Goal: Information Seeking & Learning: Learn about a topic

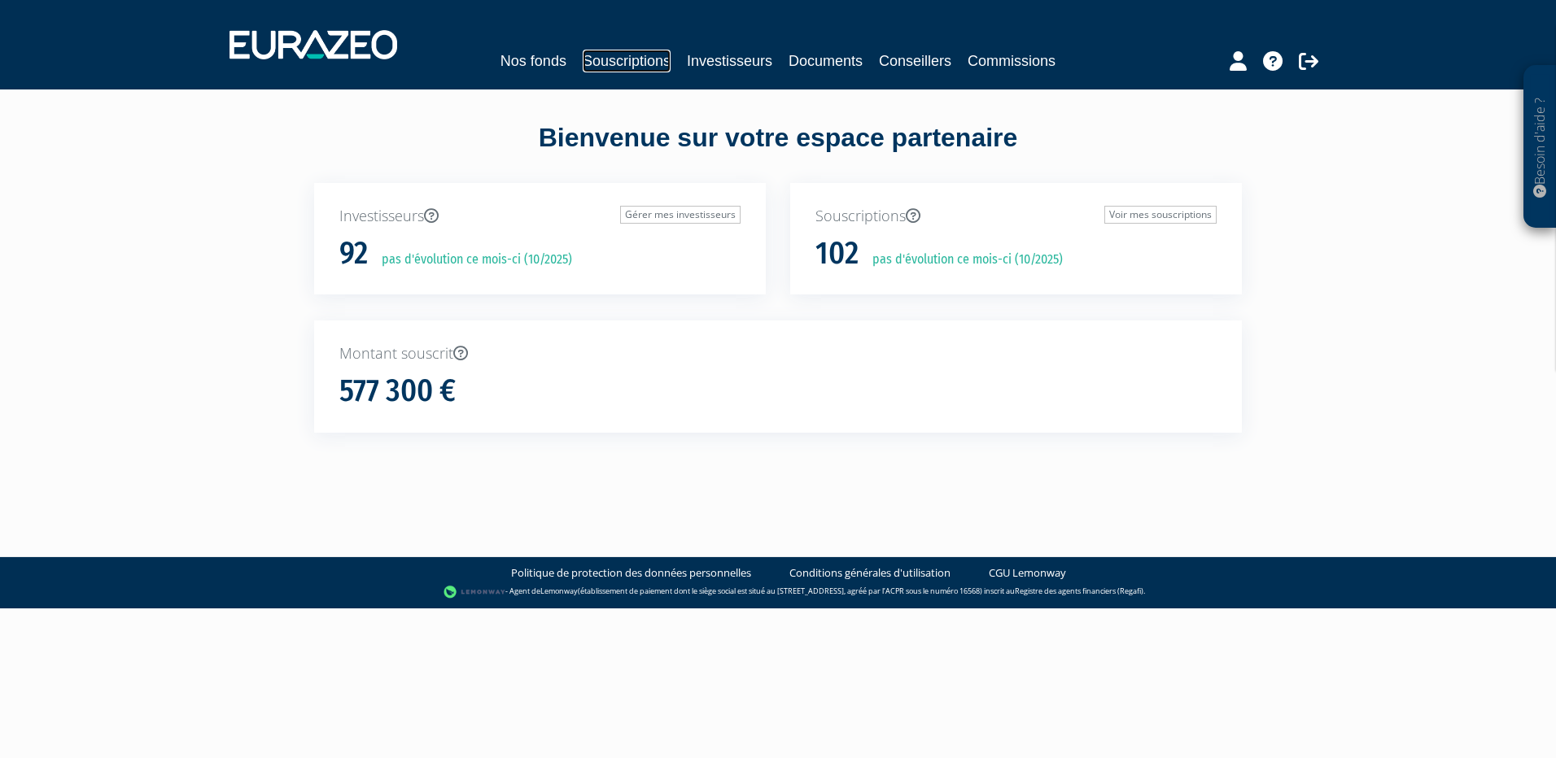
click at [637, 58] on link "Souscriptions" at bounding box center [627, 61] width 88 height 23
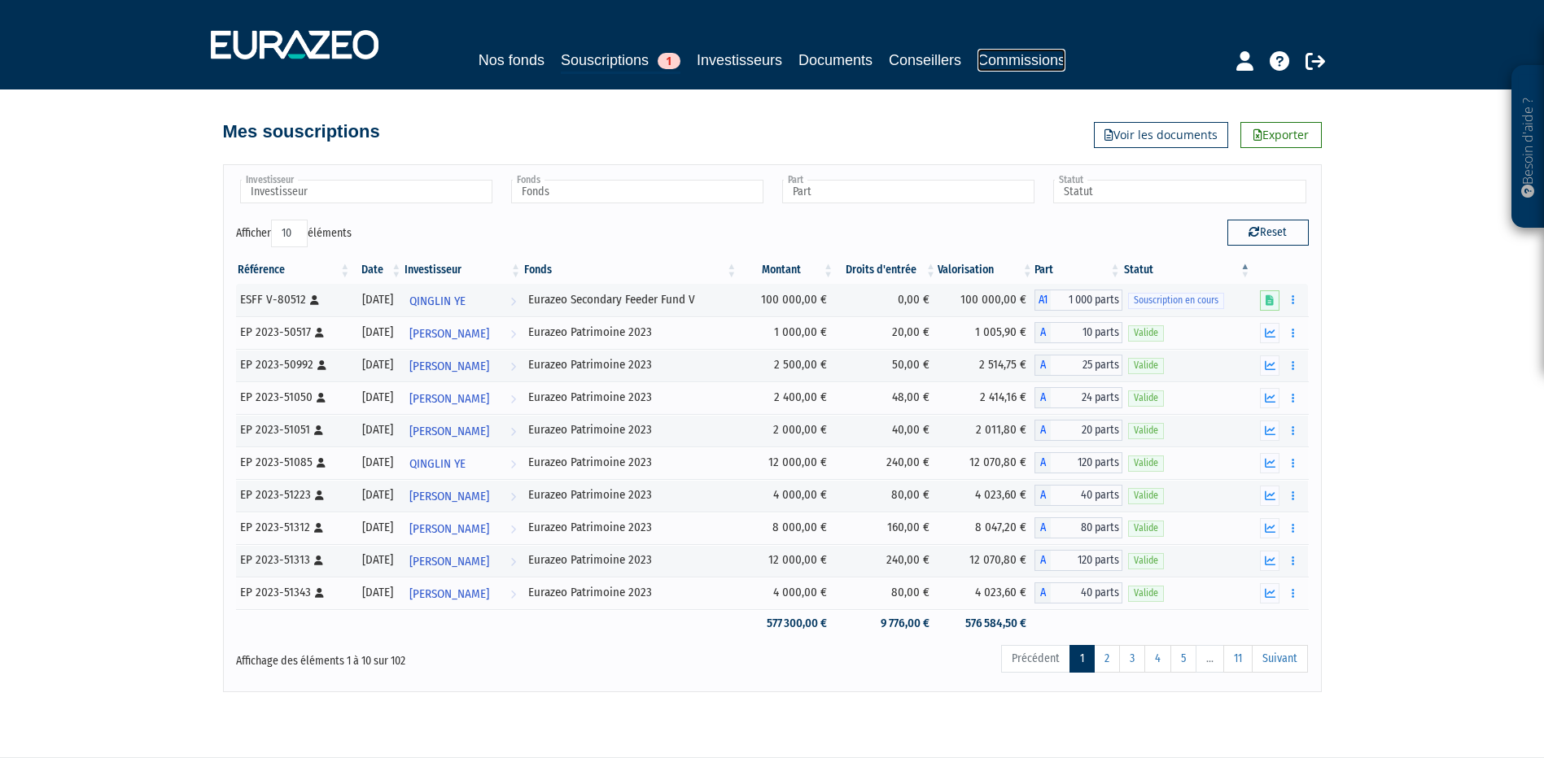
click at [1004, 57] on link "Commissions" at bounding box center [1021, 60] width 88 height 23
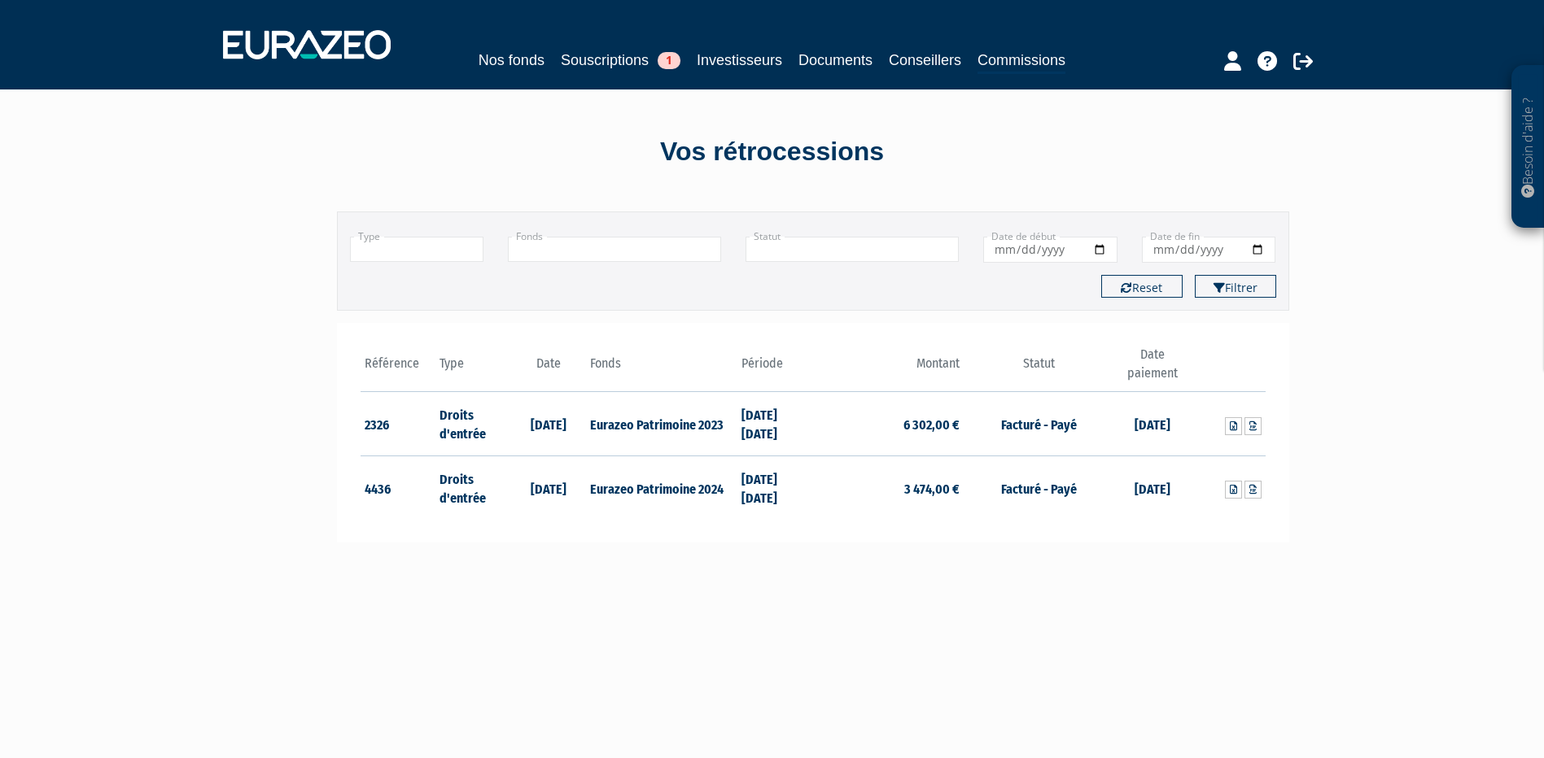
click at [1173, 490] on td "07/04/2025" at bounding box center [1152, 488] width 76 height 63
drag, startPoint x: 1007, startPoint y: 490, endPoint x: 897, endPoint y: 488, distance: 109.9
click at [1004, 490] on td "Facturé - Payé" at bounding box center [1038, 488] width 151 height 63
drag, startPoint x: 889, startPoint y: 488, endPoint x: 852, endPoint y: 488, distance: 37.4
click at [879, 488] on td "3 474,00 €" at bounding box center [888, 488] width 151 height 63
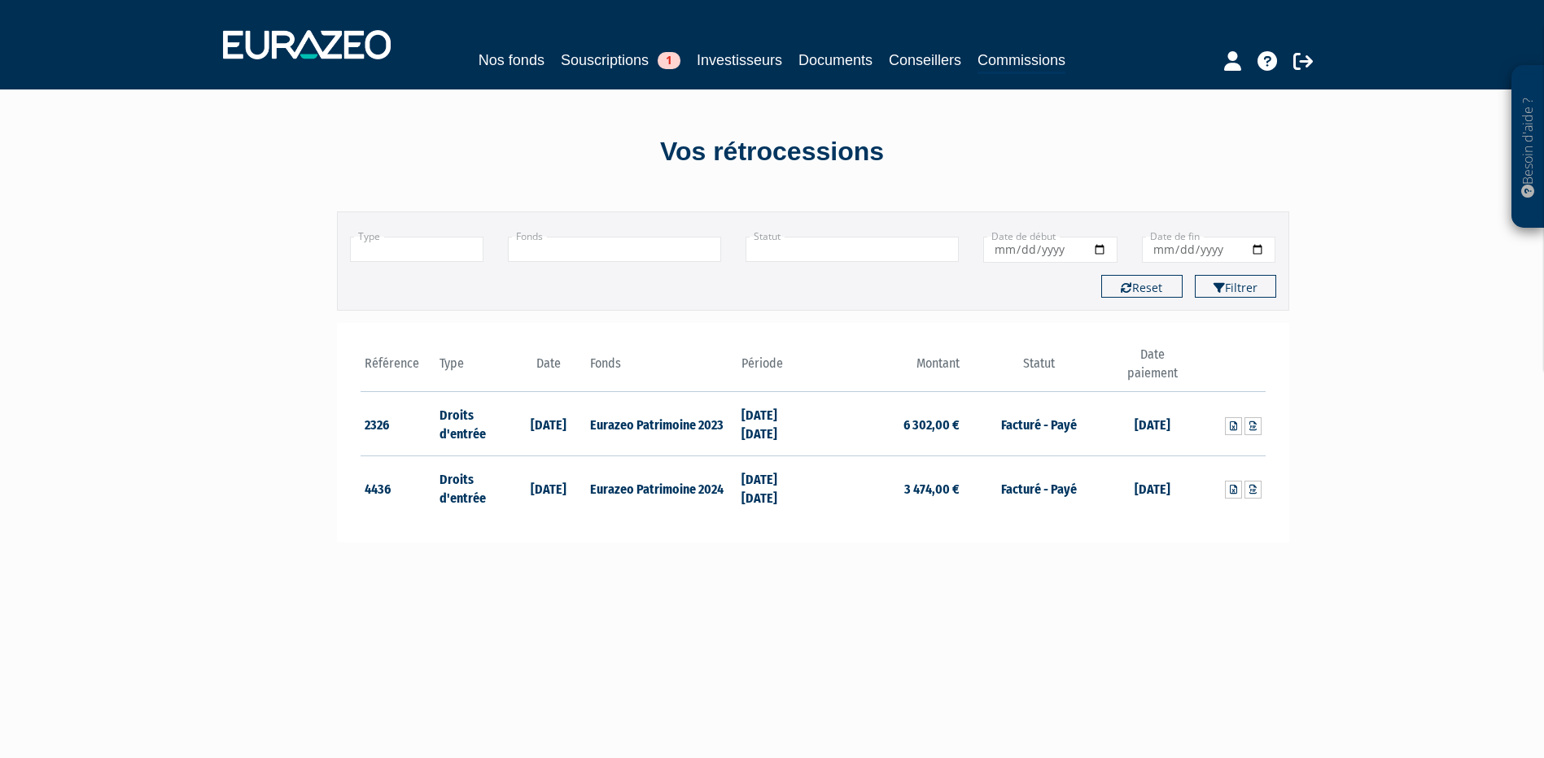
click at [785, 487] on td "01/06/2024 14/02/2025" at bounding box center [775, 488] width 76 height 63
click at [1253, 492] on icon at bounding box center [1252, 490] width 7 height 10
click at [1252, 422] on icon at bounding box center [1252, 427] width 7 height 10
click at [1249, 490] on icon at bounding box center [1252, 490] width 7 height 10
click at [661, 63] on span "1" at bounding box center [669, 60] width 23 height 17
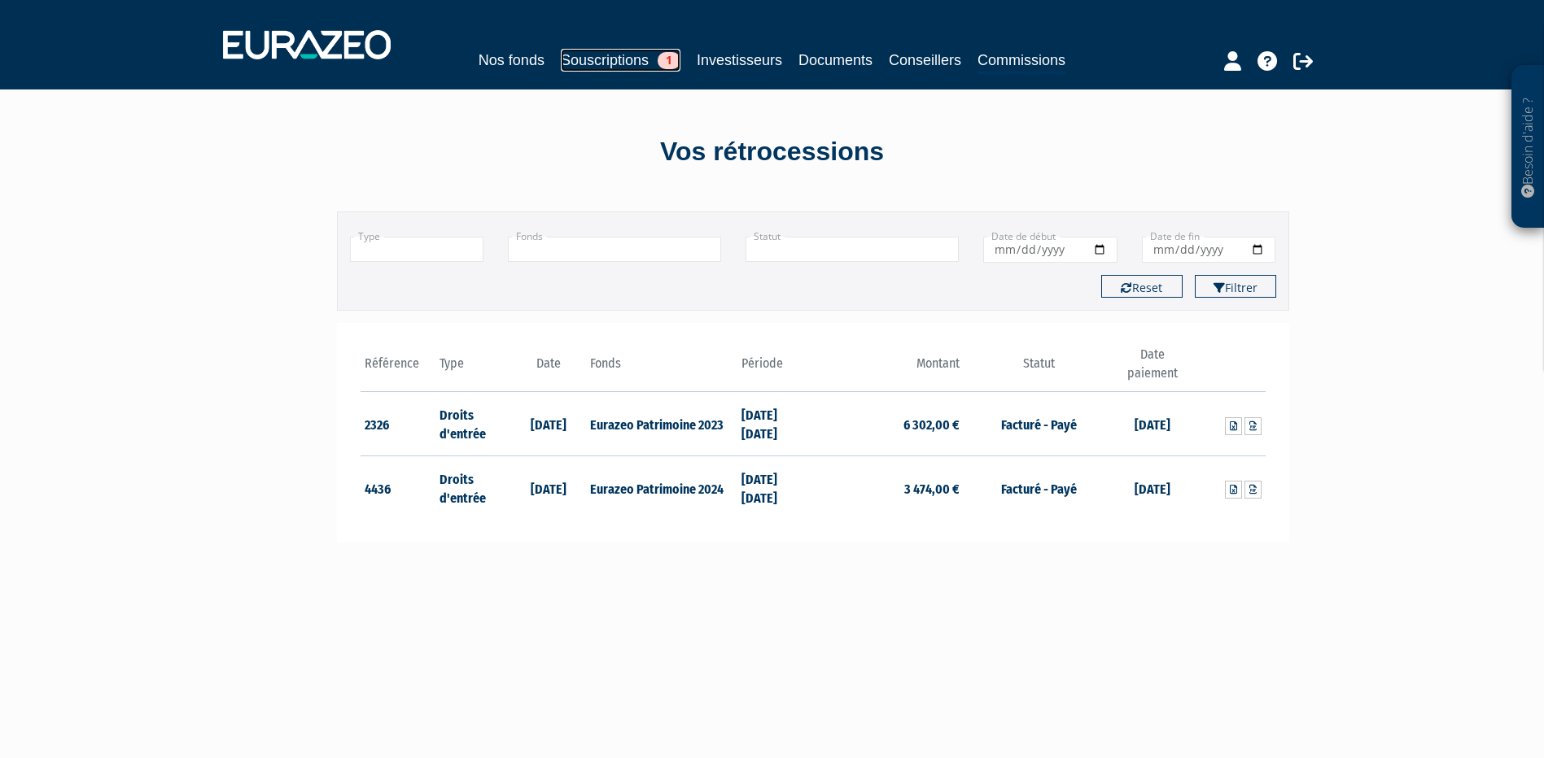
click at [632, 60] on link "Souscriptions 1" at bounding box center [621, 60] width 120 height 23
click at [713, 55] on link "Investisseurs" at bounding box center [739, 60] width 85 height 23
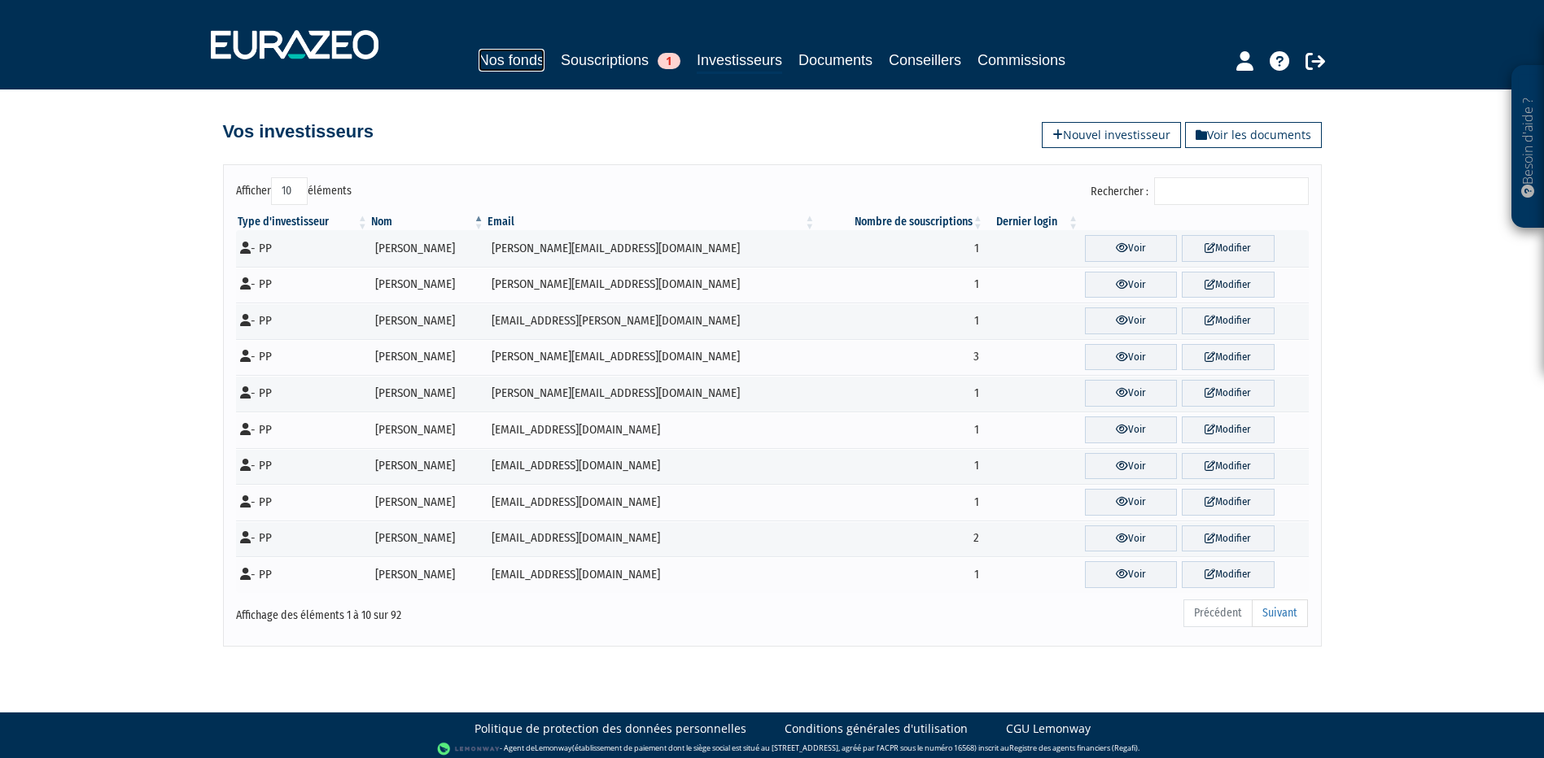
click at [508, 64] on link "Nos fonds" at bounding box center [511, 60] width 66 height 23
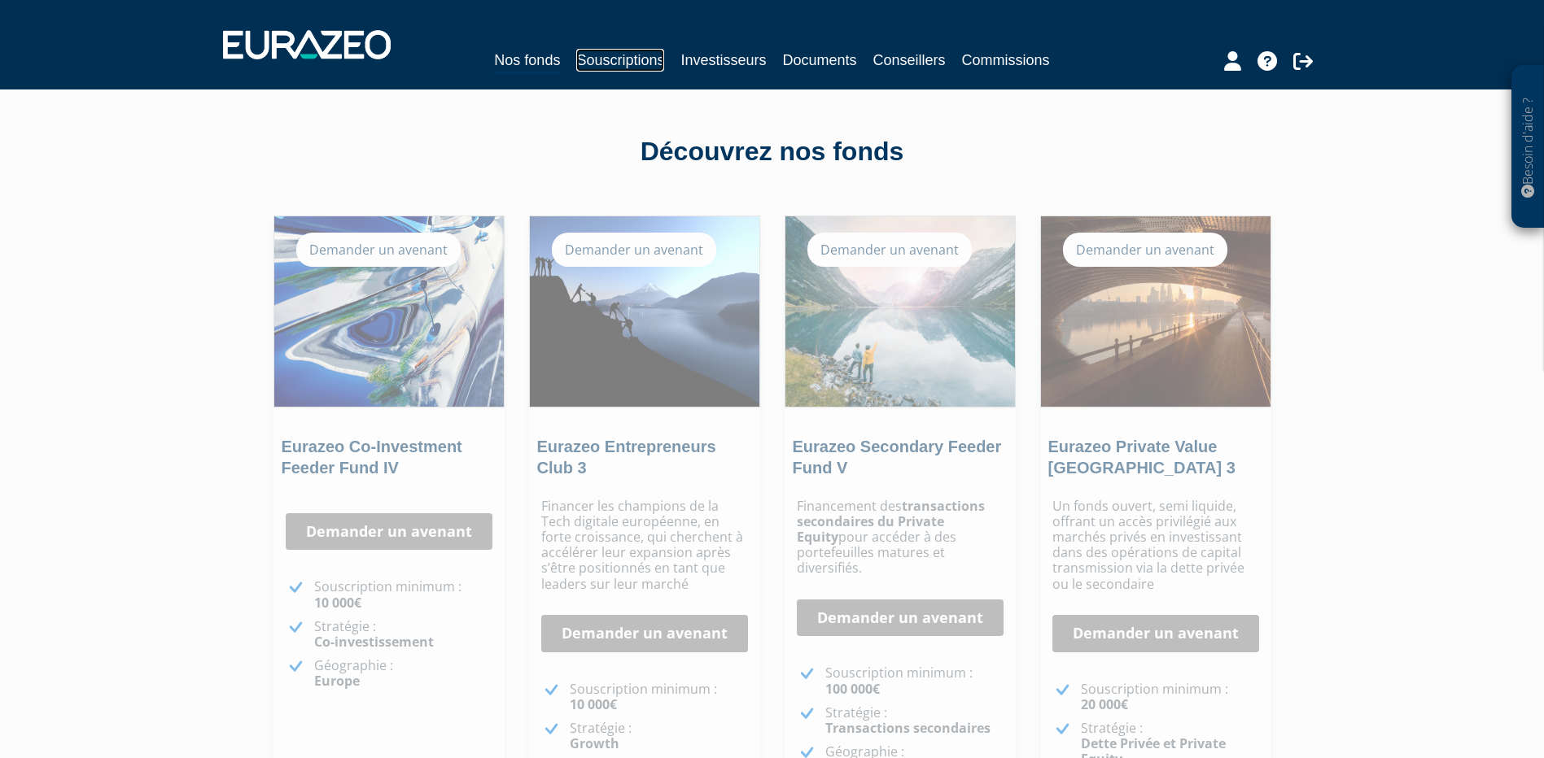
click at [601, 57] on link "Souscriptions" at bounding box center [620, 60] width 88 height 23
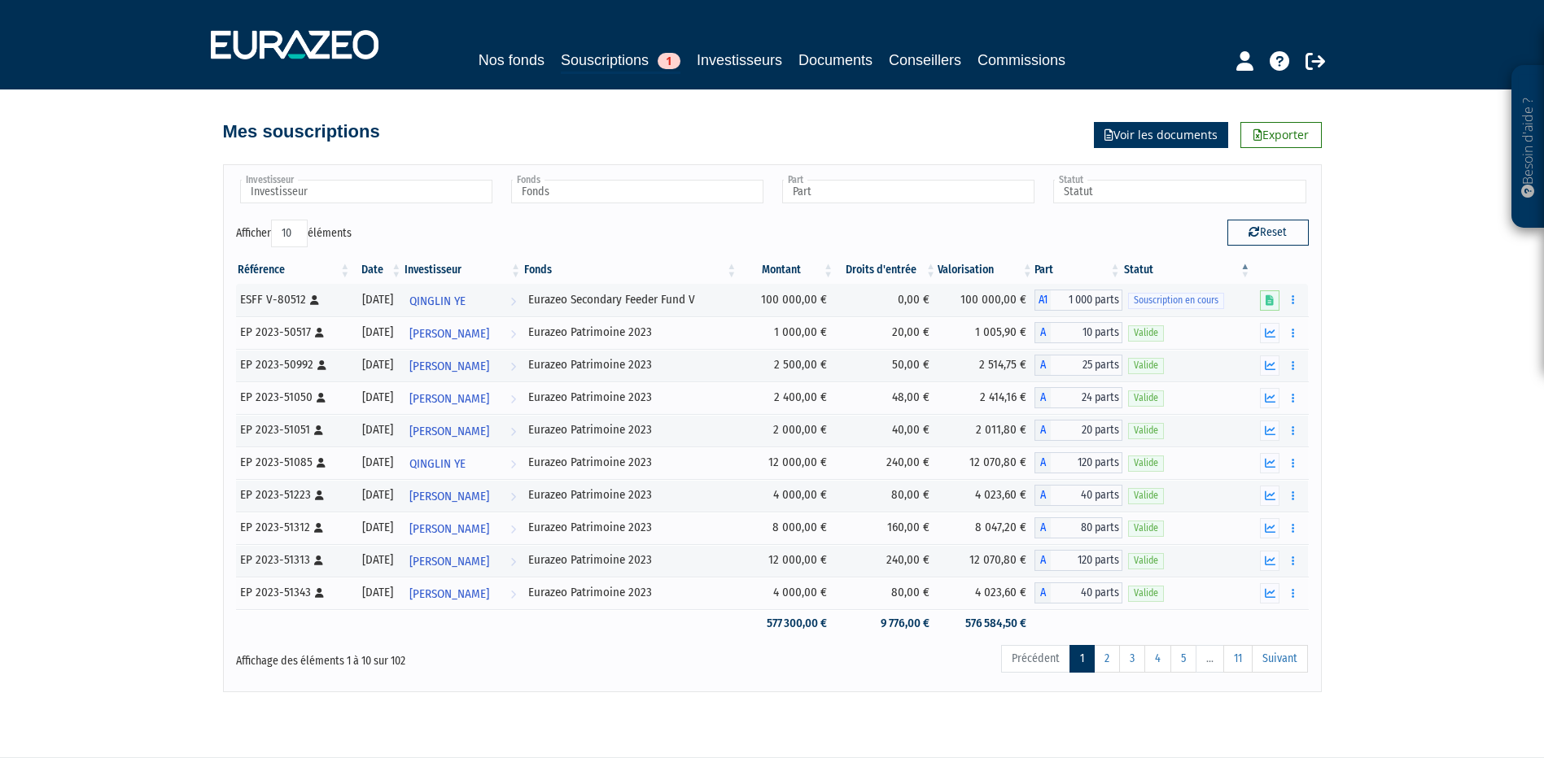
click at [1168, 140] on link "Voir les documents" at bounding box center [1161, 135] width 134 height 26
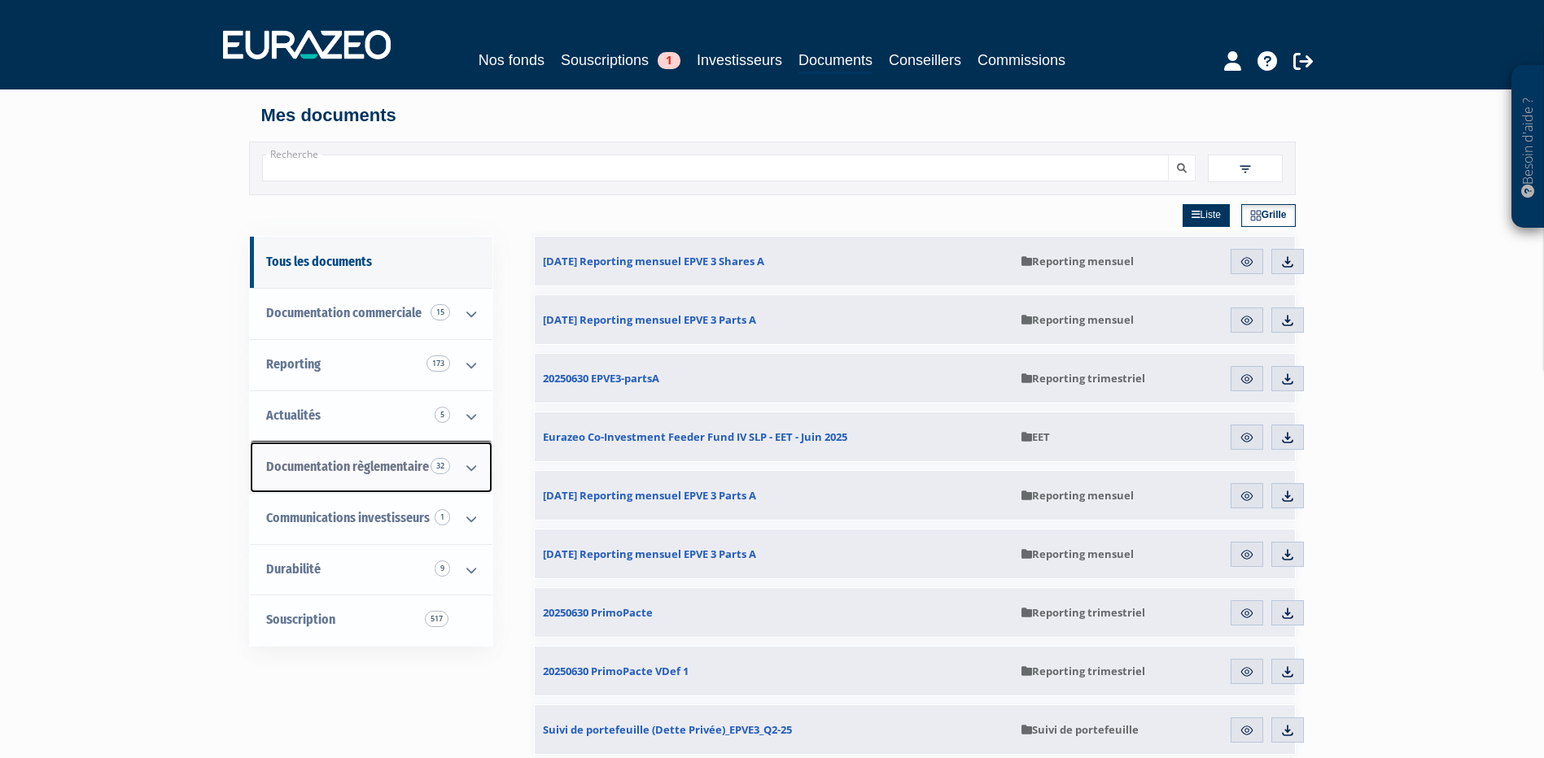
click at [481, 470] on icon at bounding box center [471, 468] width 42 height 50
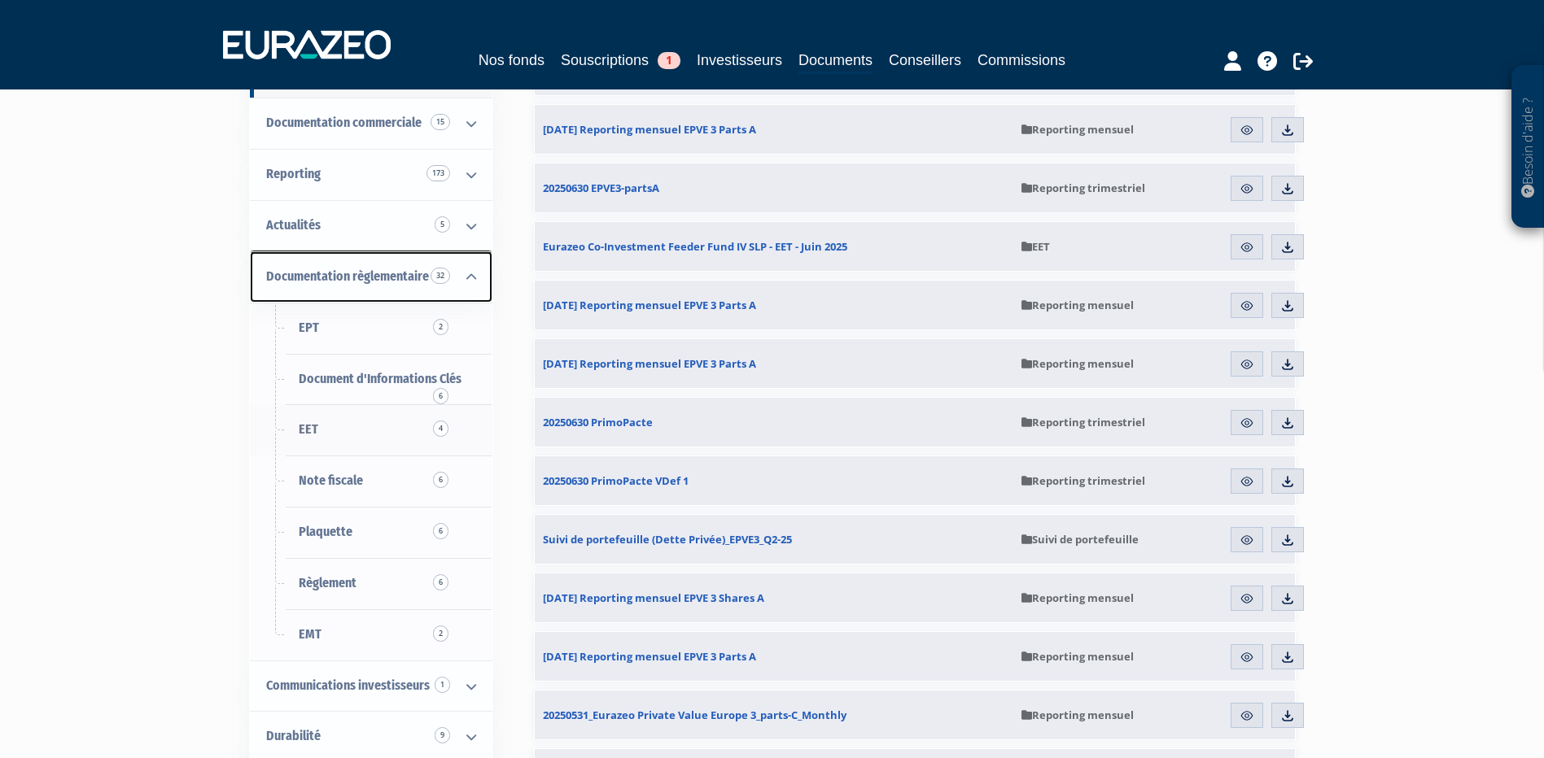
scroll to position [163, 0]
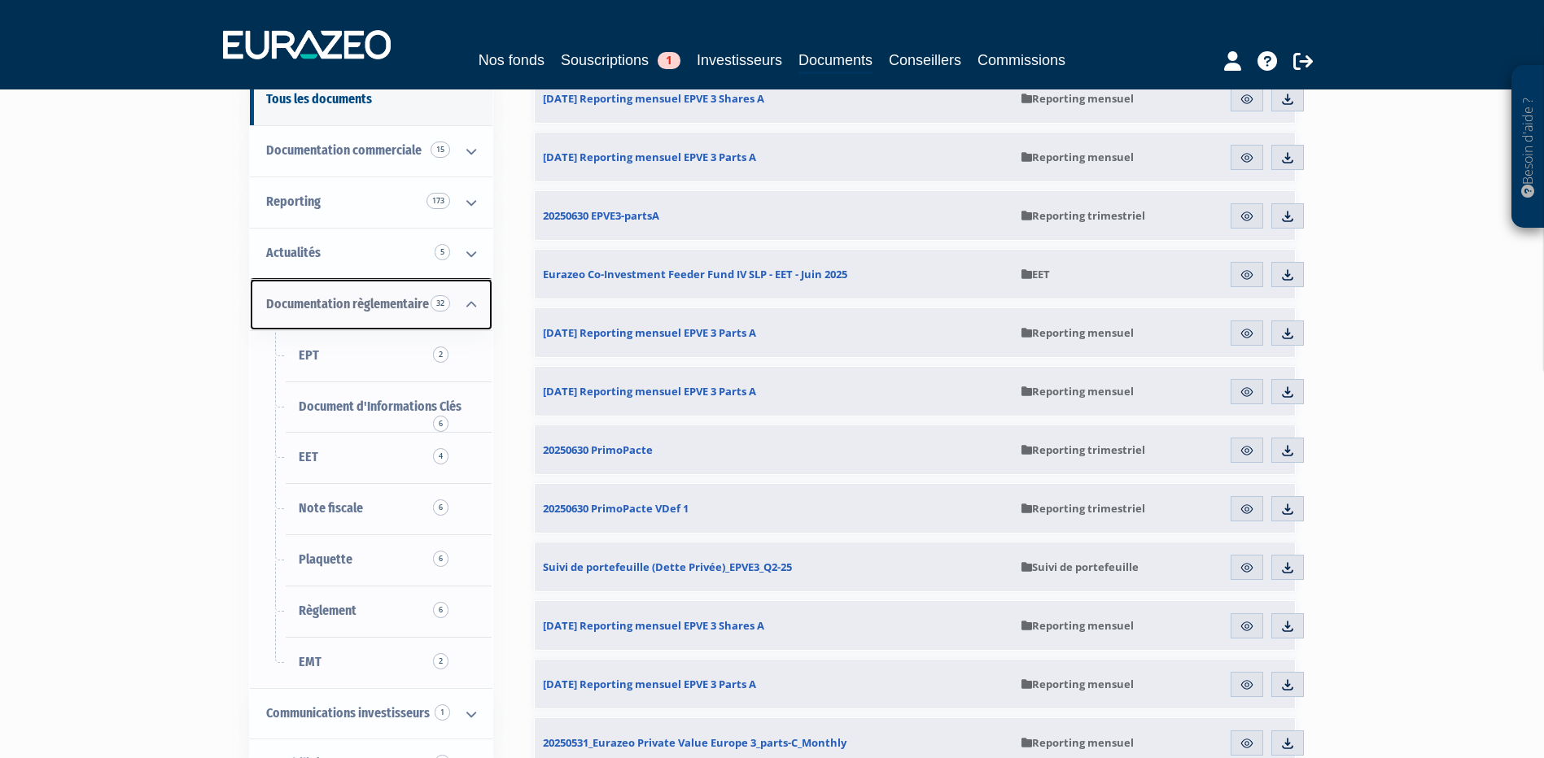
click at [466, 312] on icon at bounding box center [471, 305] width 42 height 50
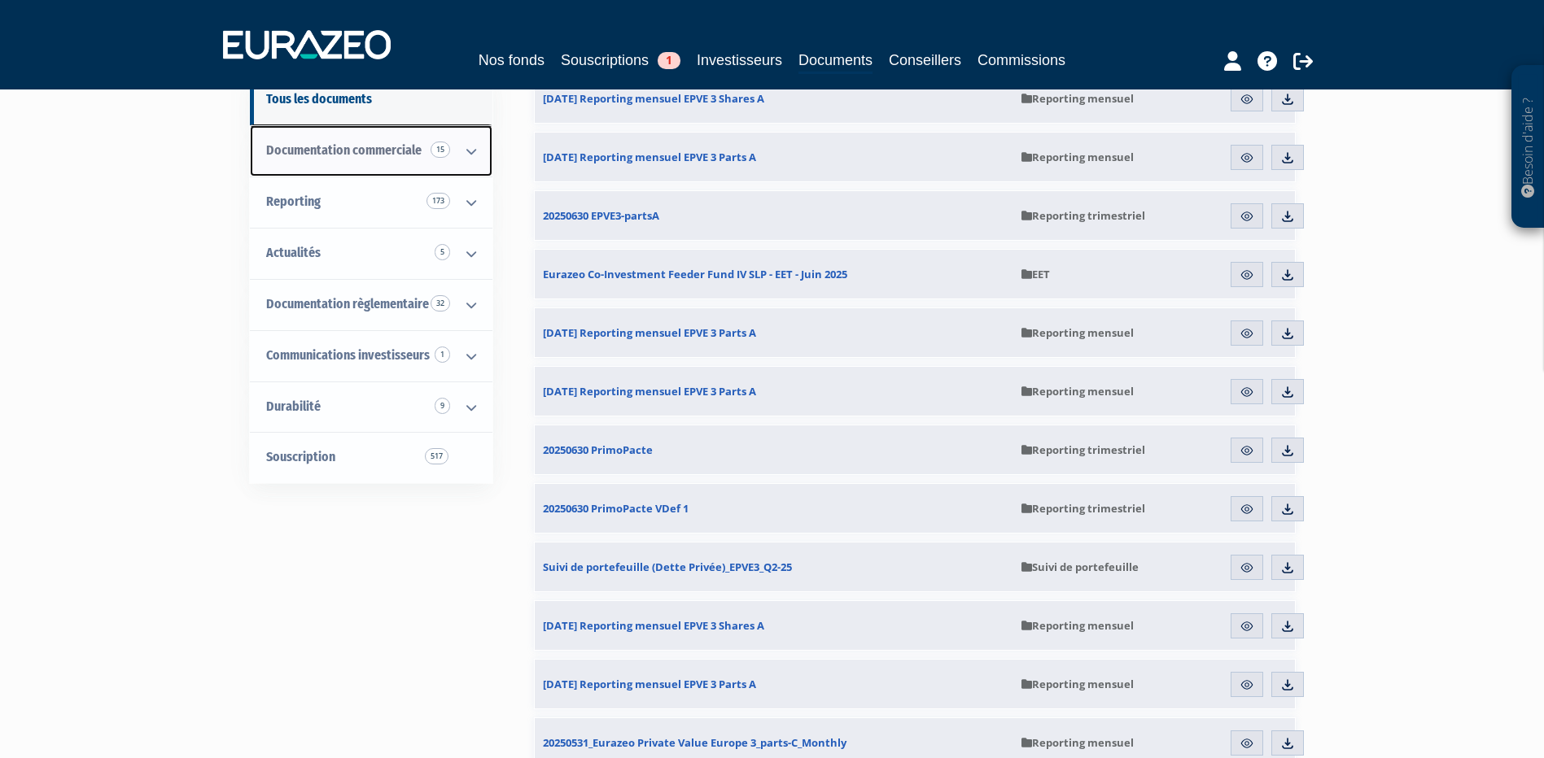
click at [468, 141] on icon at bounding box center [471, 151] width 42 height 50
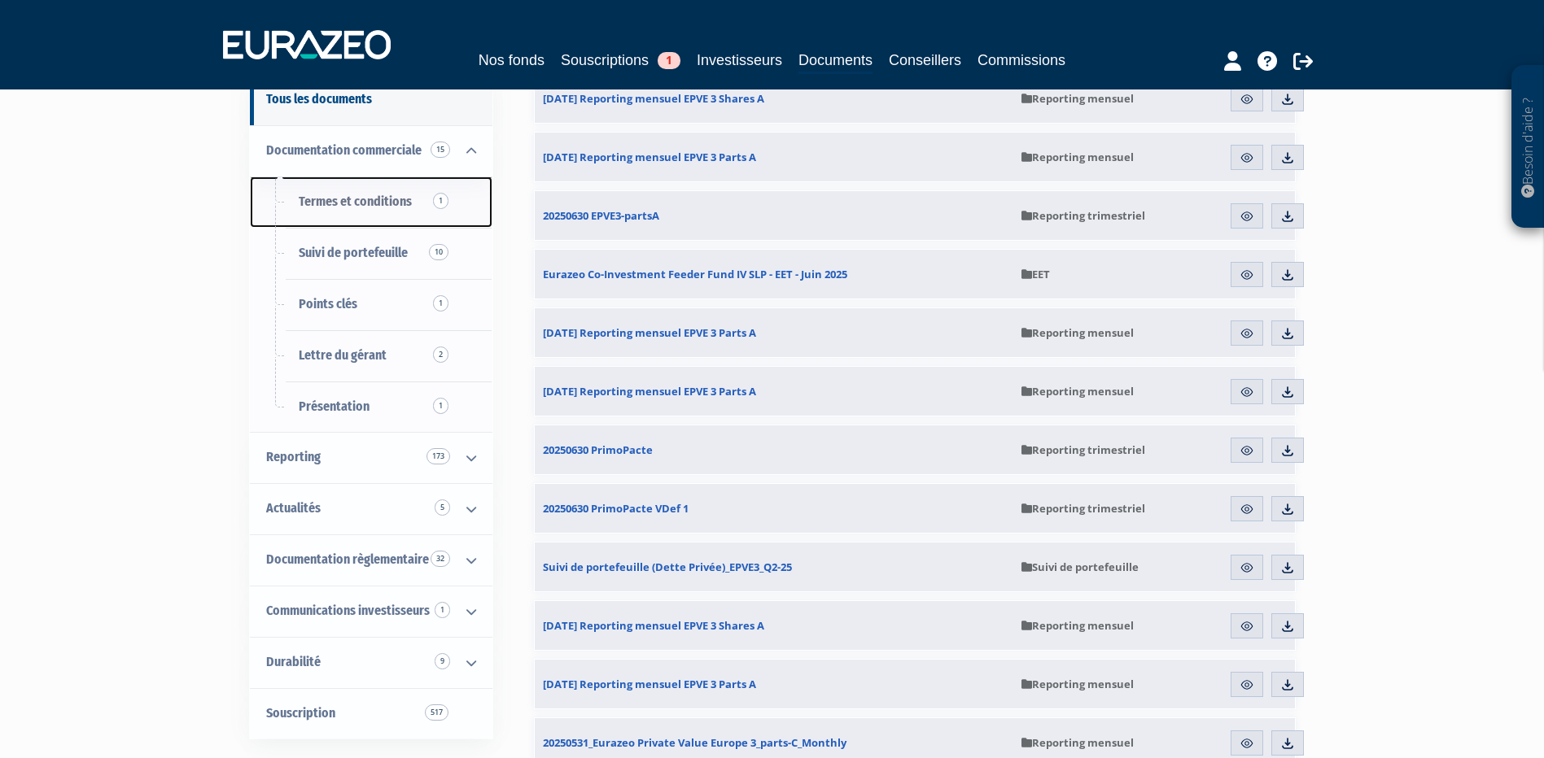
click at [399, 191] on link "Termes et conditions 1" at bounding box center [371, 202] width 242 height 51
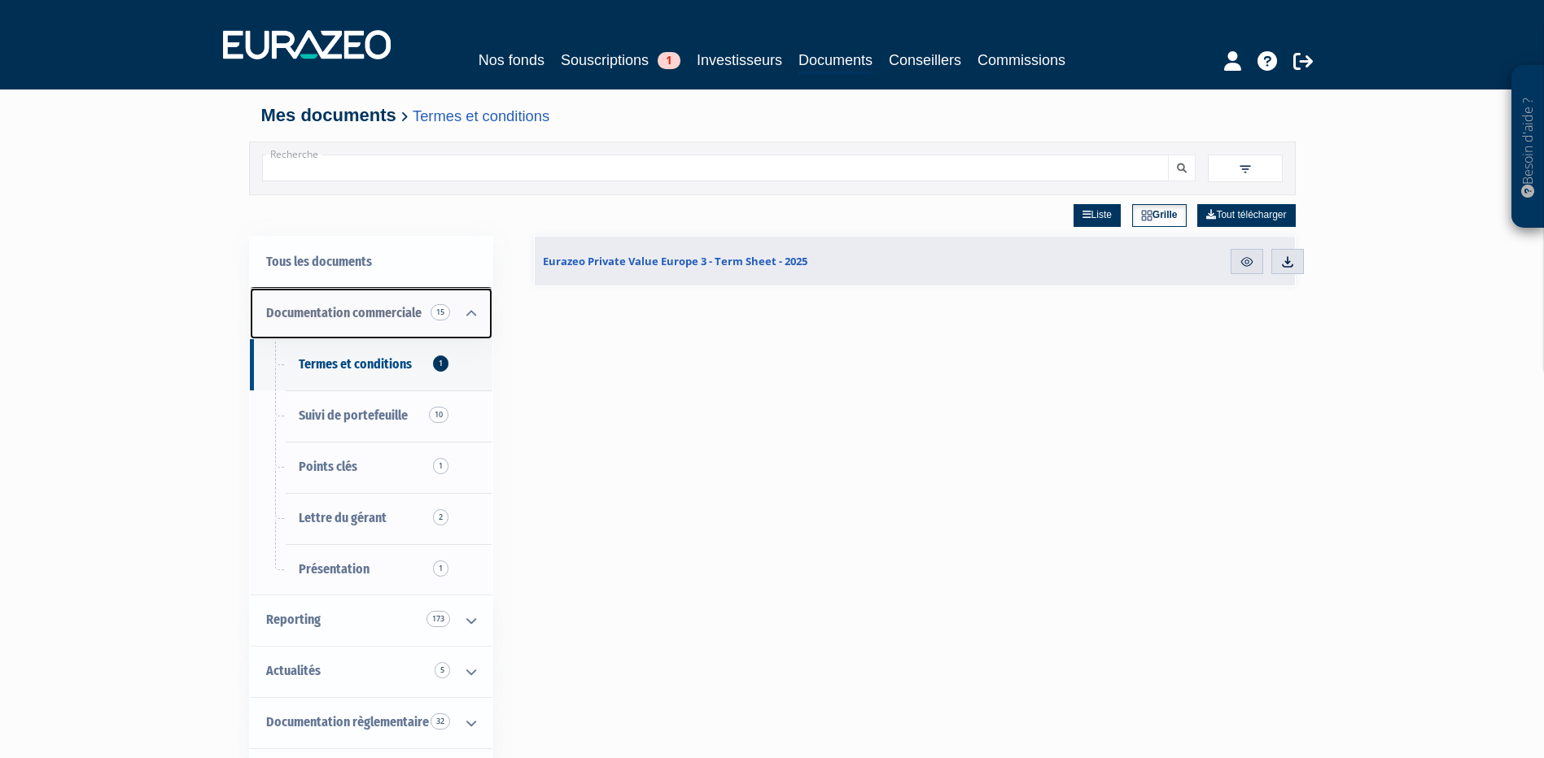
click at [457, 317] on icon at bounding box center [471, 314] width 42 height 50
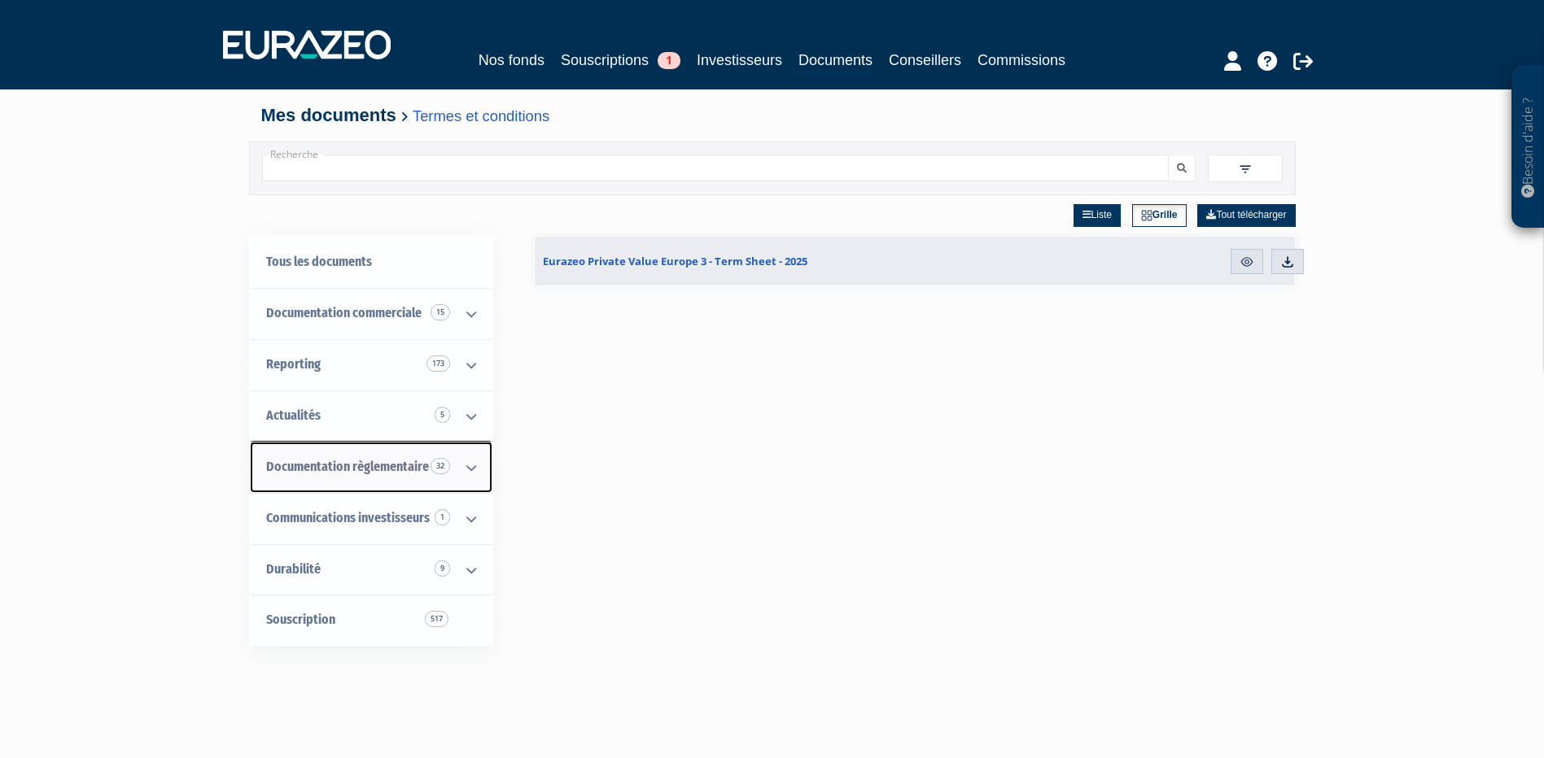
click at [473, 466] on icon at bounding box center [471, 468] width 42 height 50
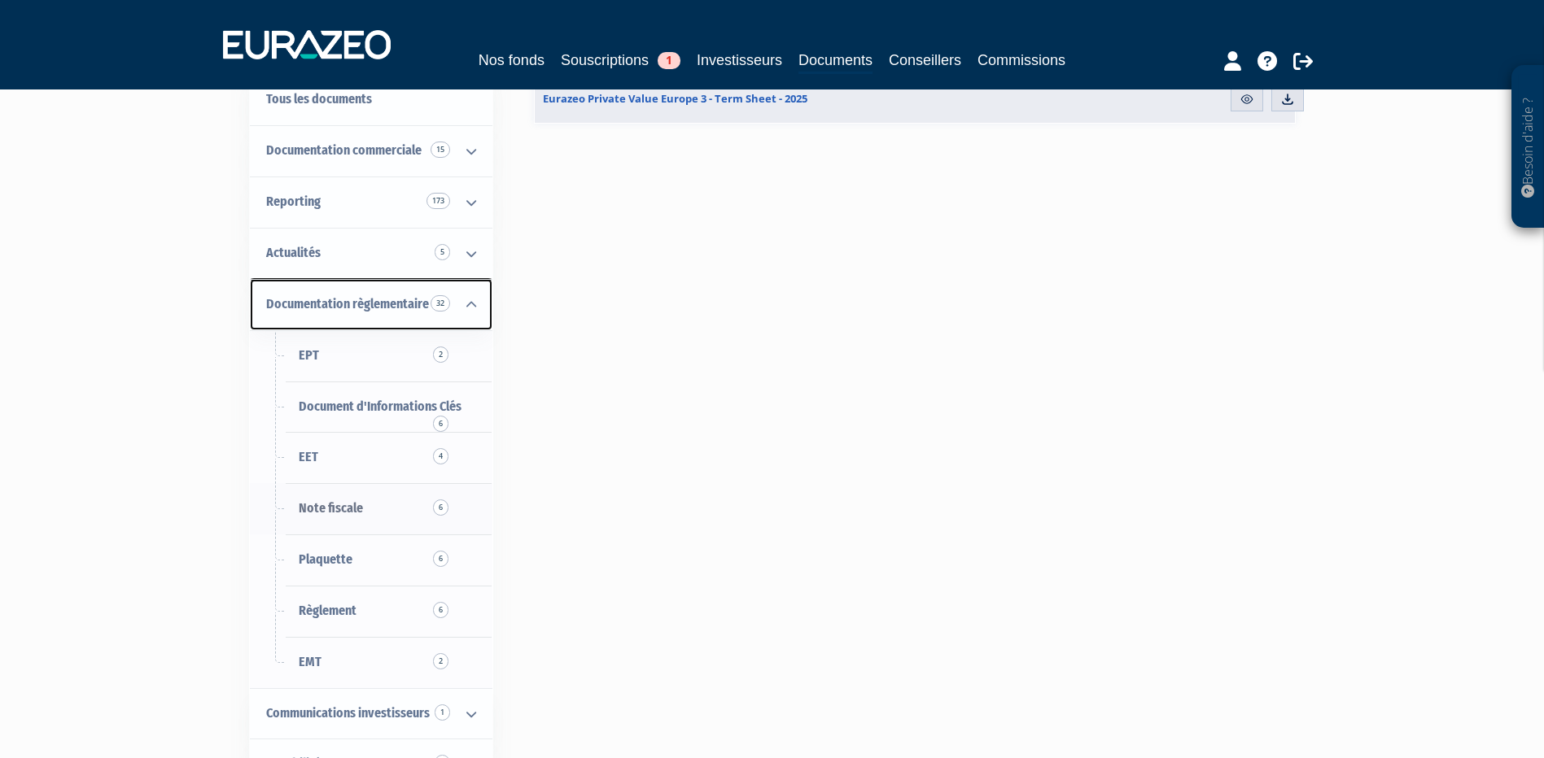
scroll to position [244, 0]
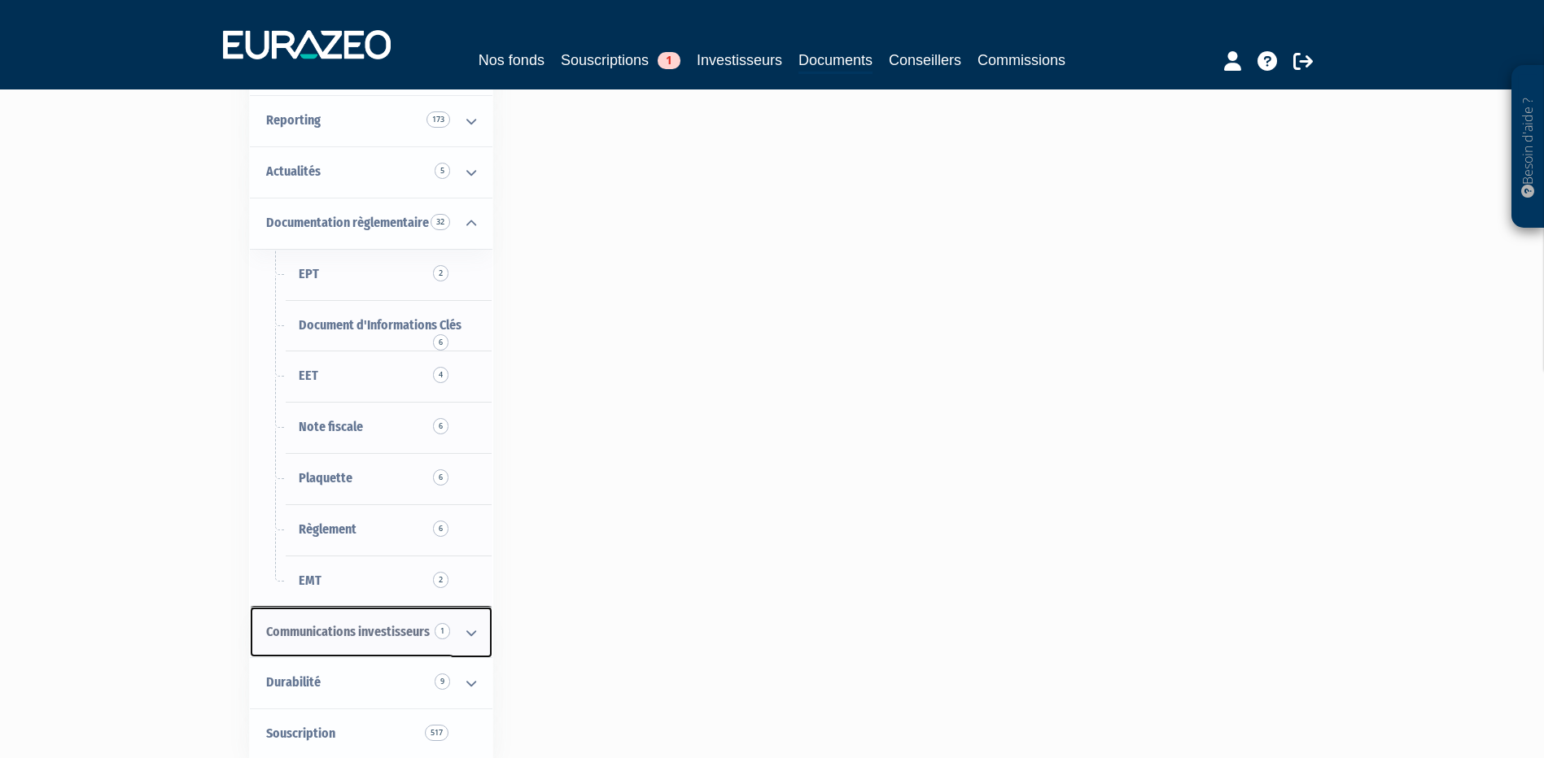
click at [461, 626] on icon at bounding box center [471, 633] width 42 height 50
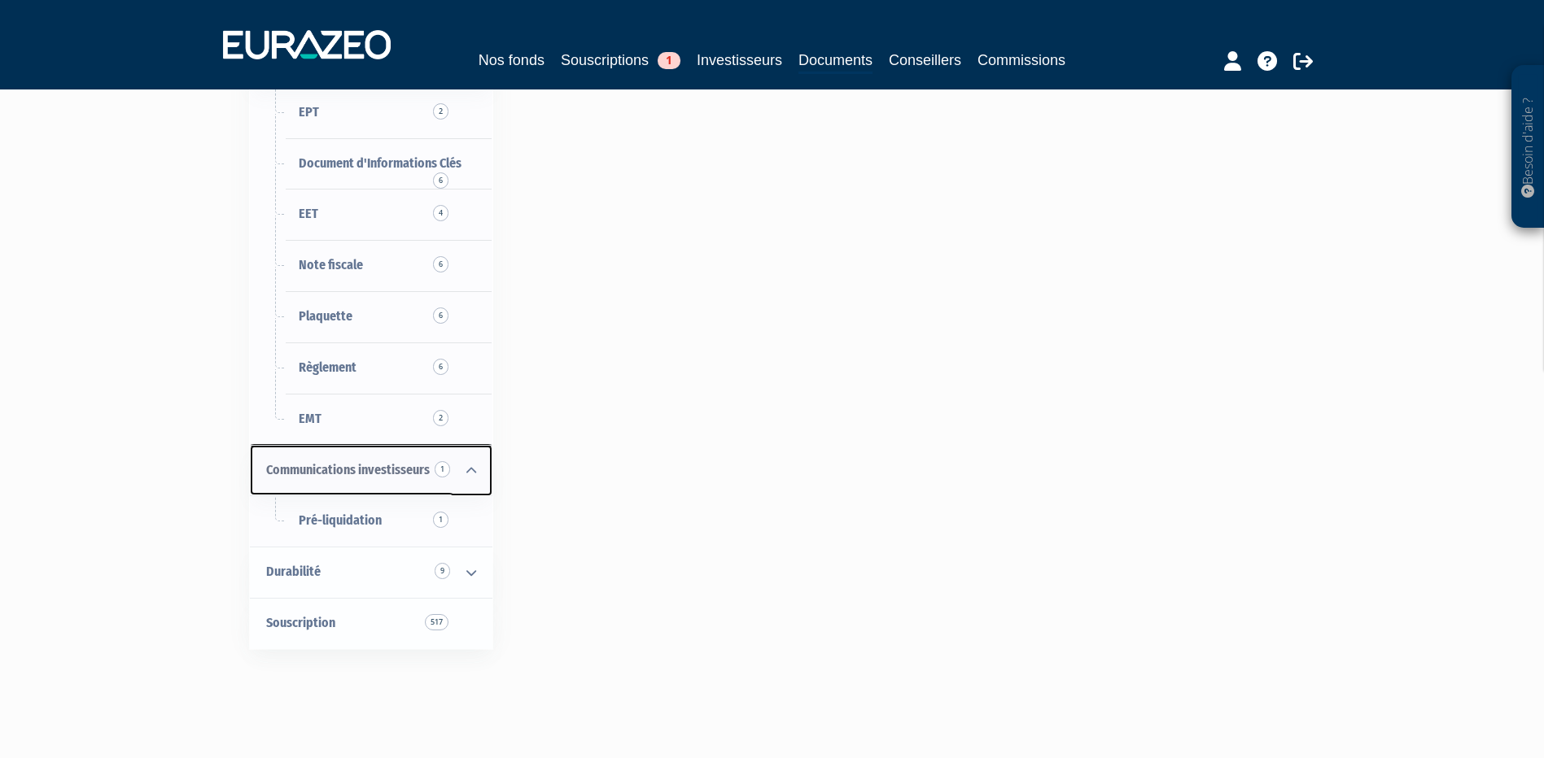
scroll to position [407, 0]
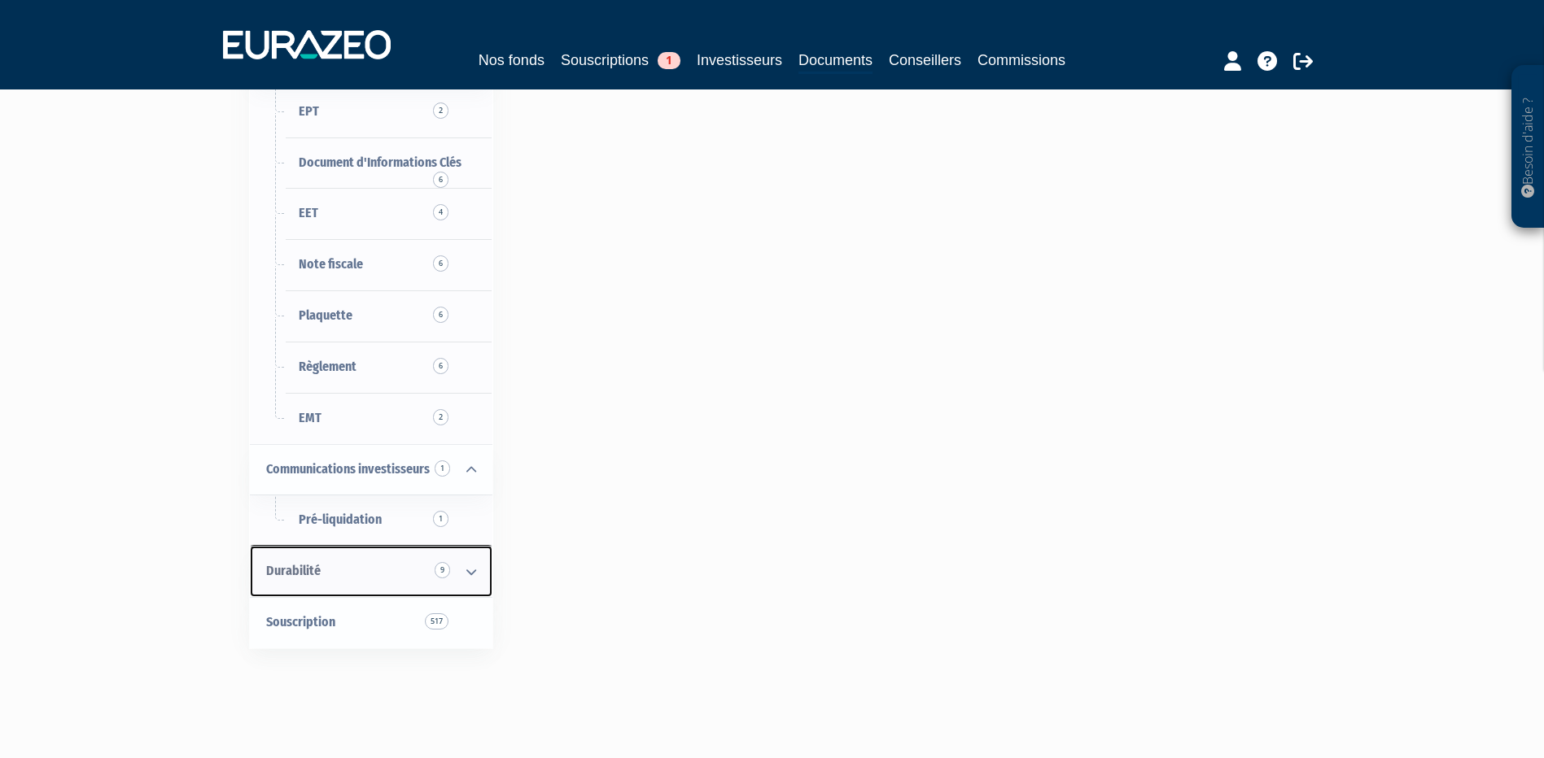
click at [469, 561] on icon at bounding box center [471, 572] width 42 height 50
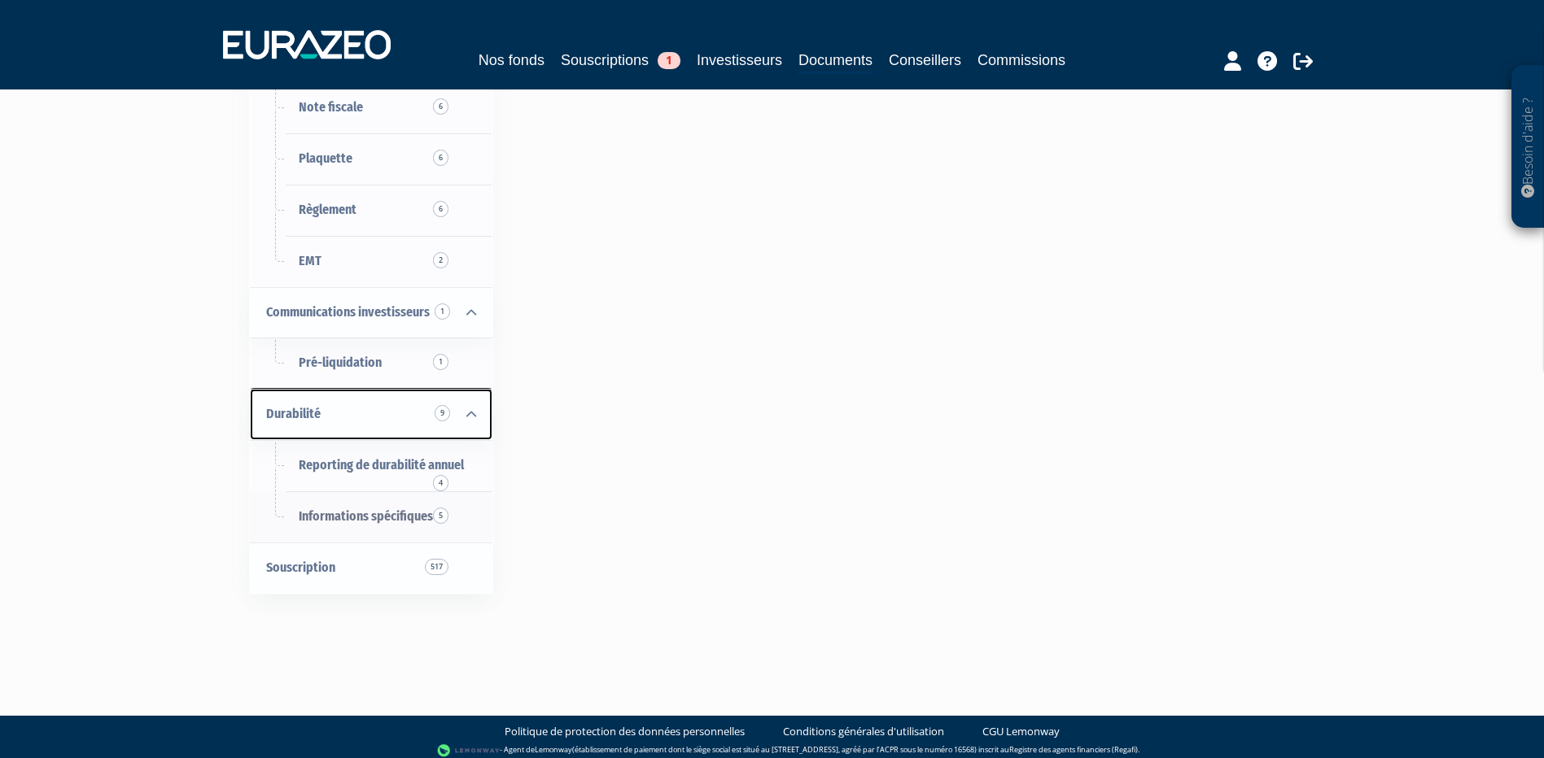
scroll to position [570, 0]
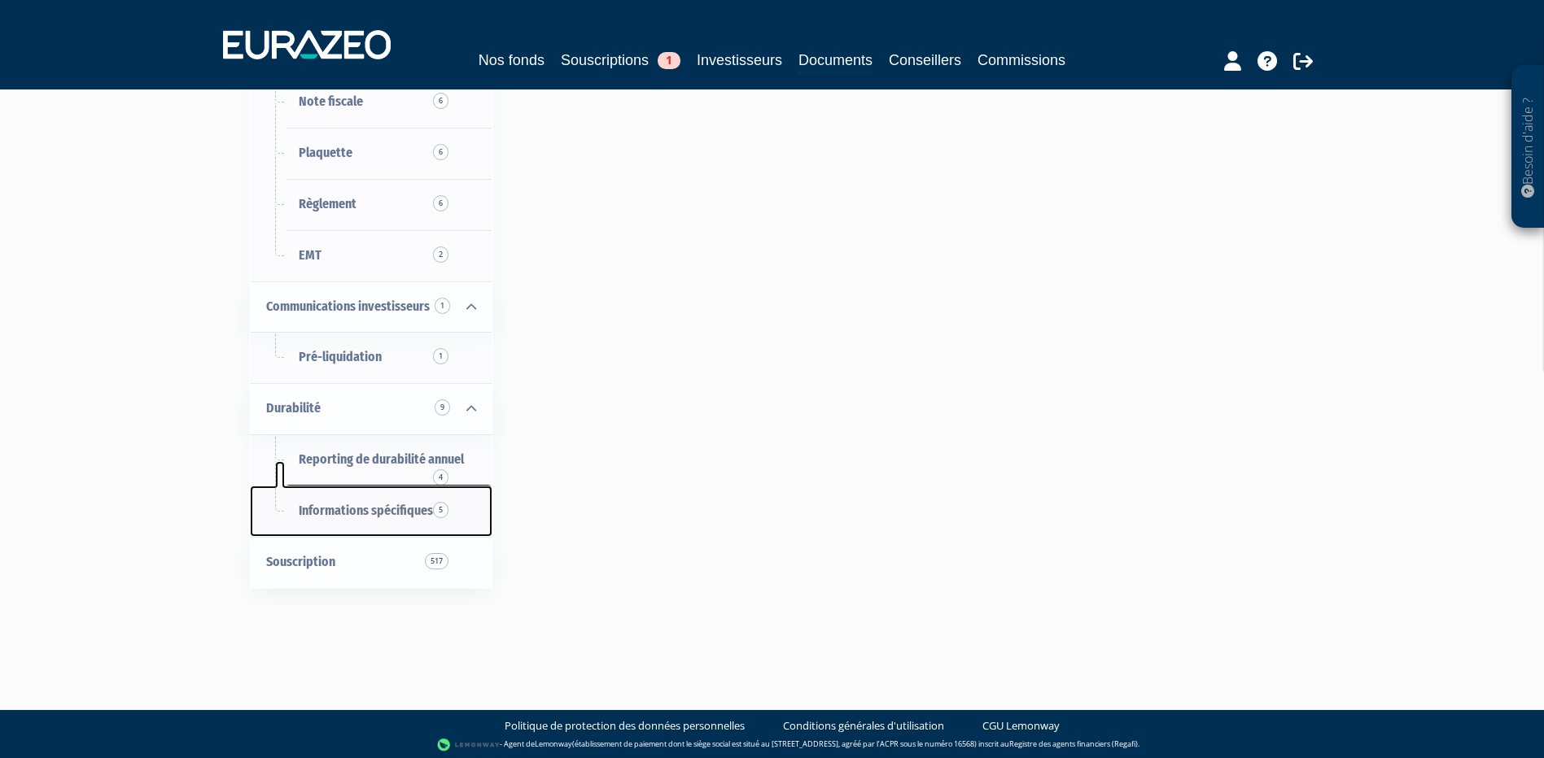
click at [414, 521] on link "Informations spécifiques 5" at bounding box center [371, 511] width 242 height 51
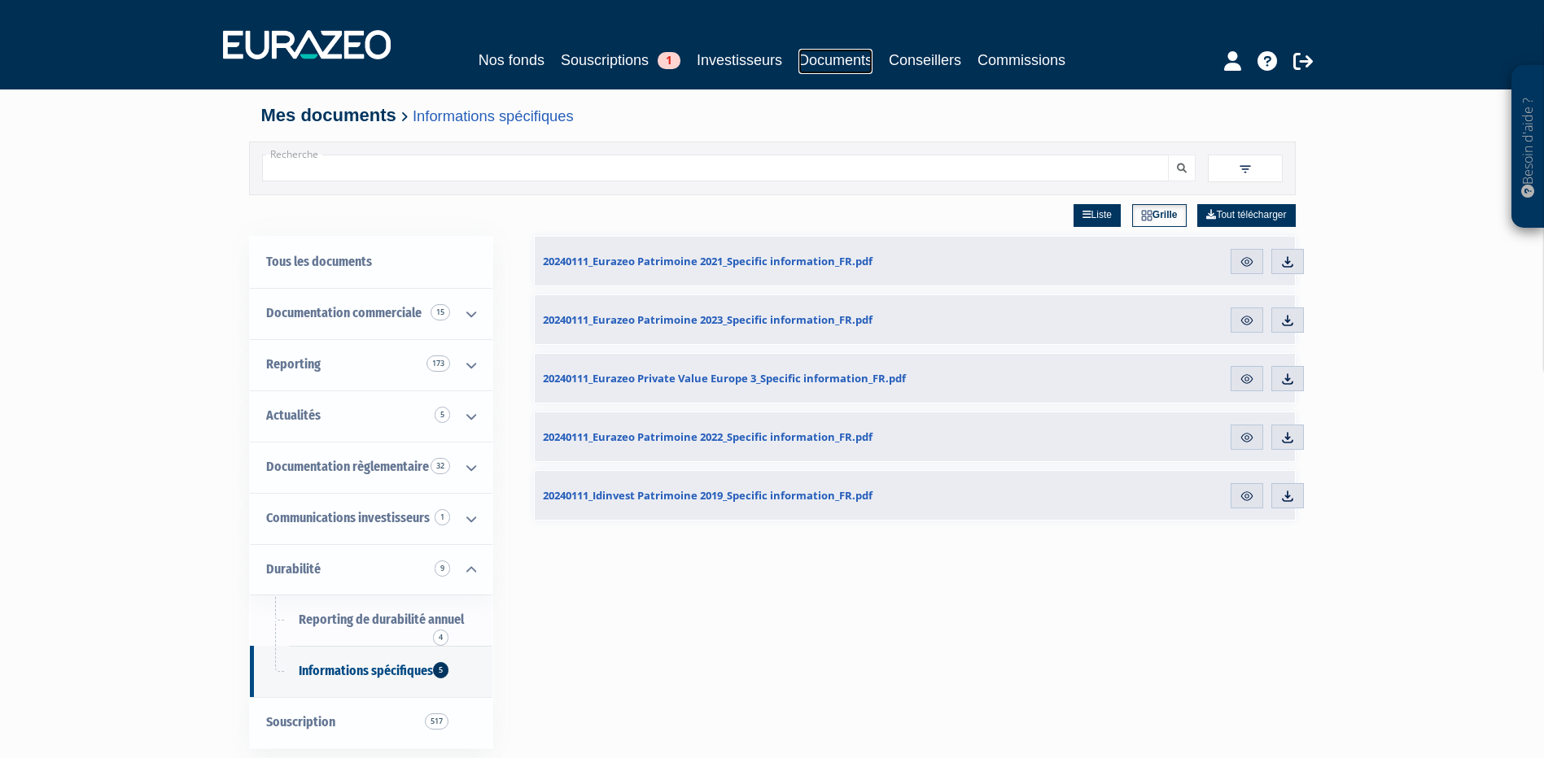
click at [837, 63] on link "Documents" at bounding box center [835, 61] width 74 height 25
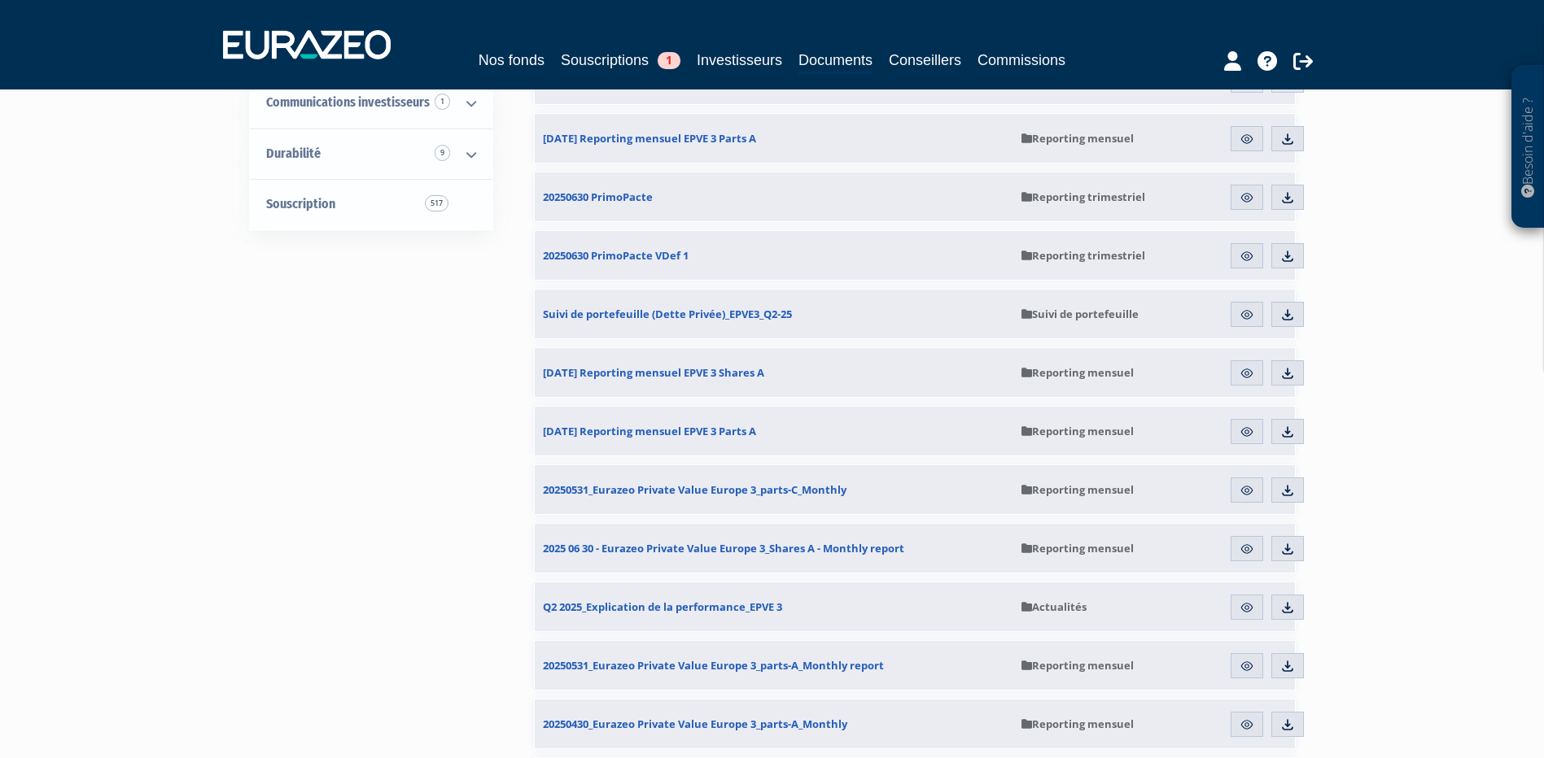
scroll to position [244, 0]
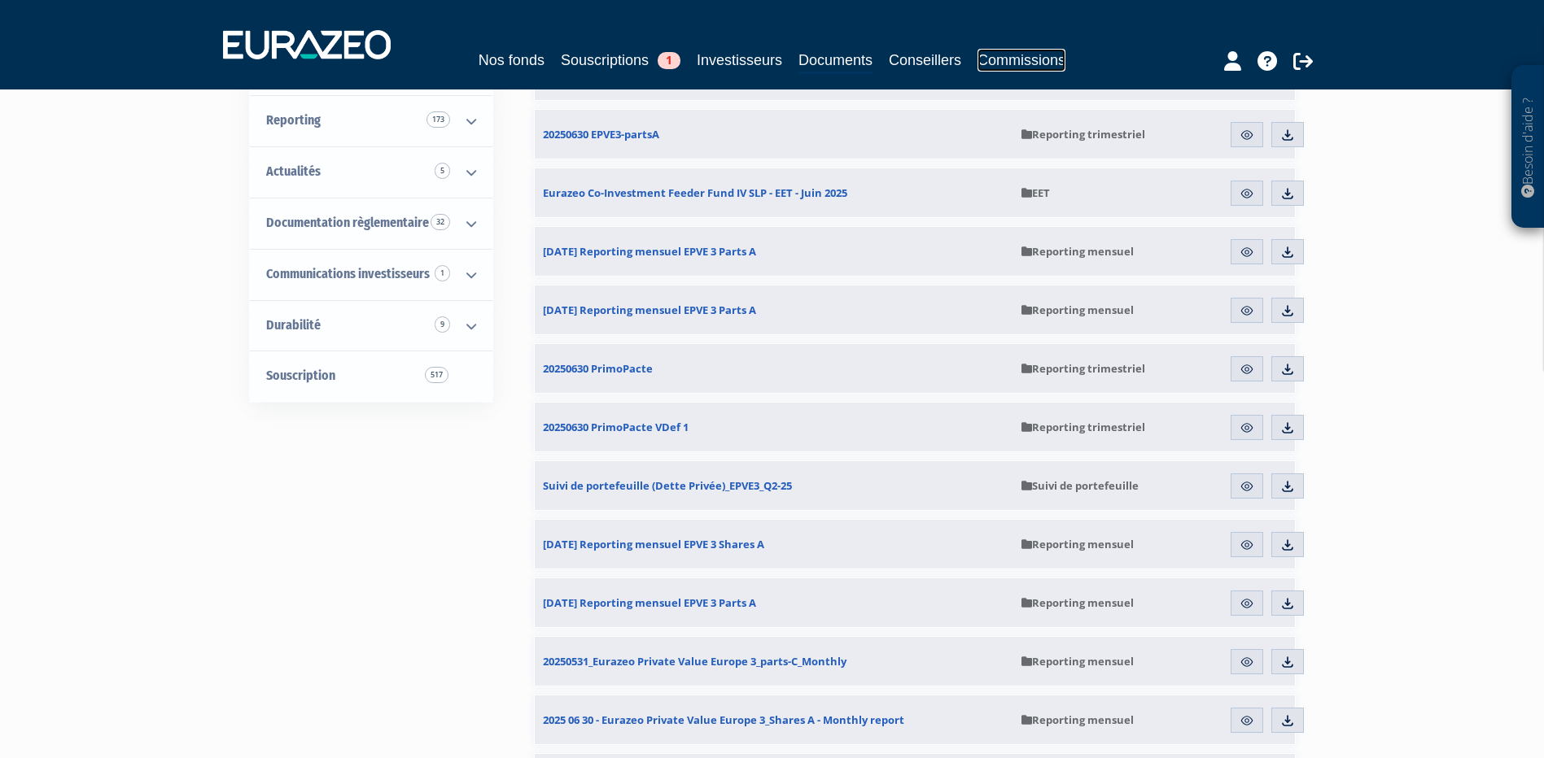
click at [1017, 59] on link "Commissions" at bounding box center [1021, 60] width 88 height 23
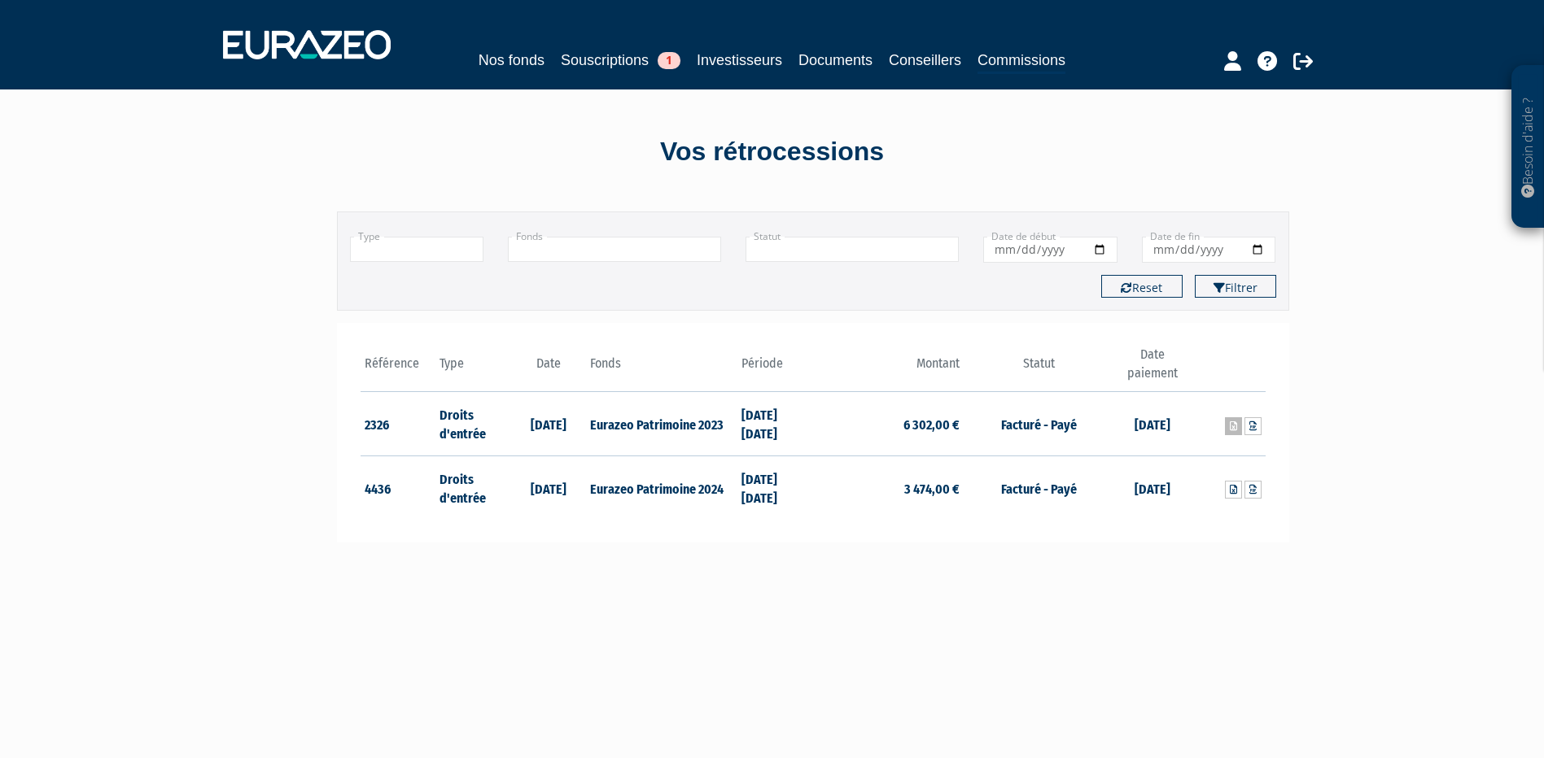
click at [1231, 428] on icon at bounding box center [1233, 427] width 7 height 10
